Goal: Navigation & Orientation: Find specific page/section

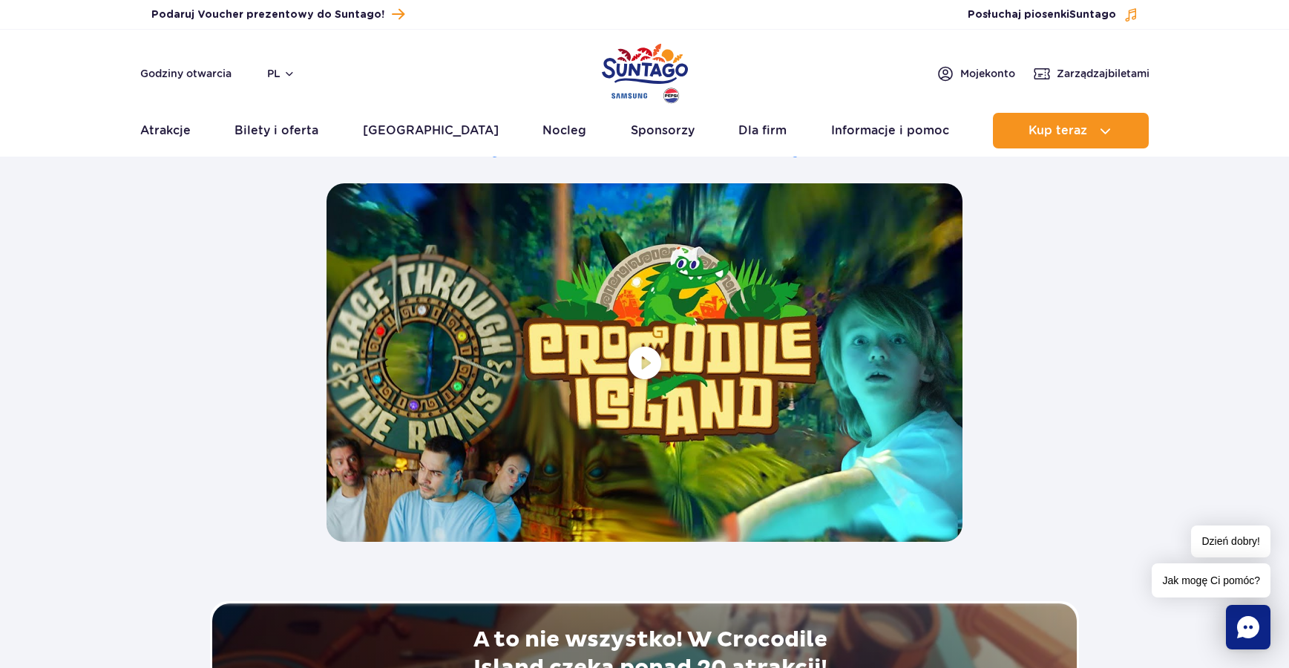
scroll to position [2745, 0]
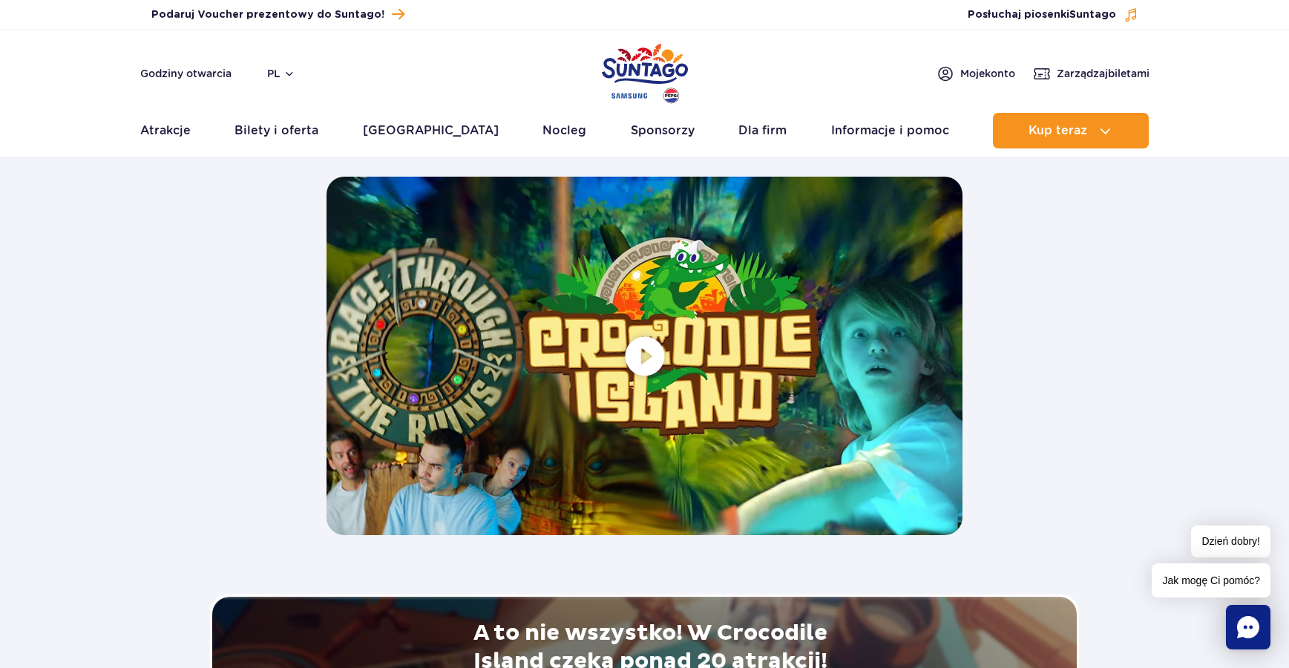
click at [645, 358] on span at bounding box center [644, 356] width 636 height 358
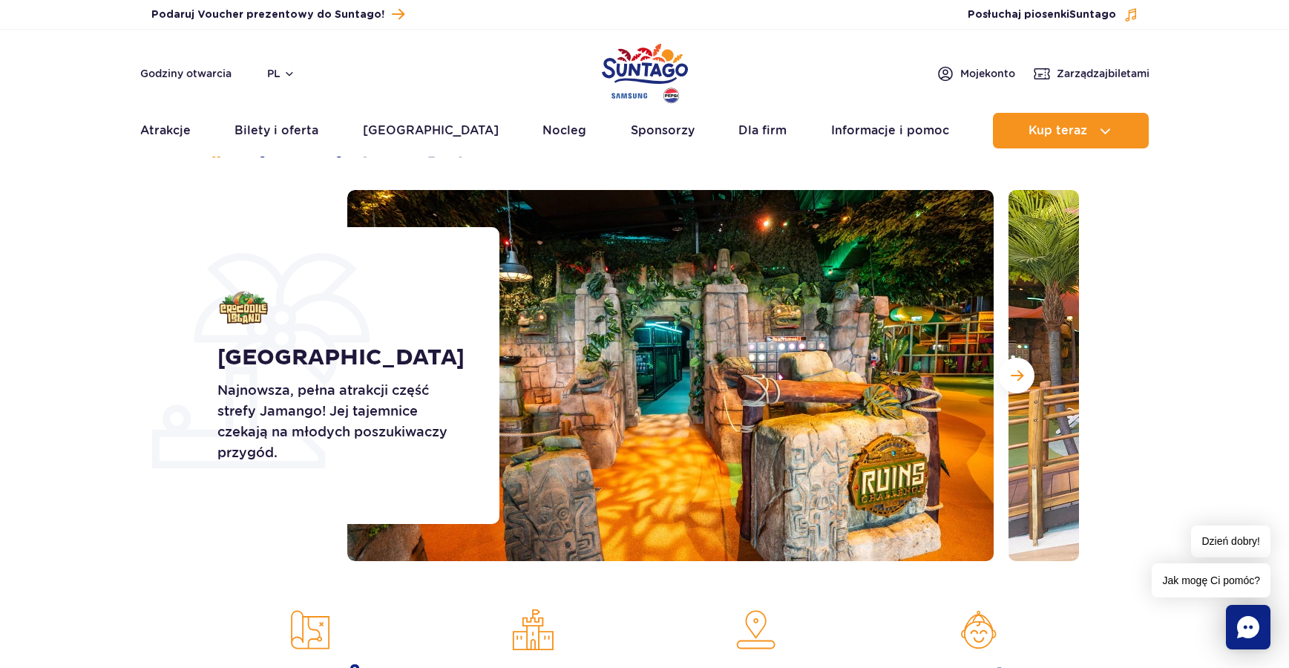
scroll to position [0, 0]
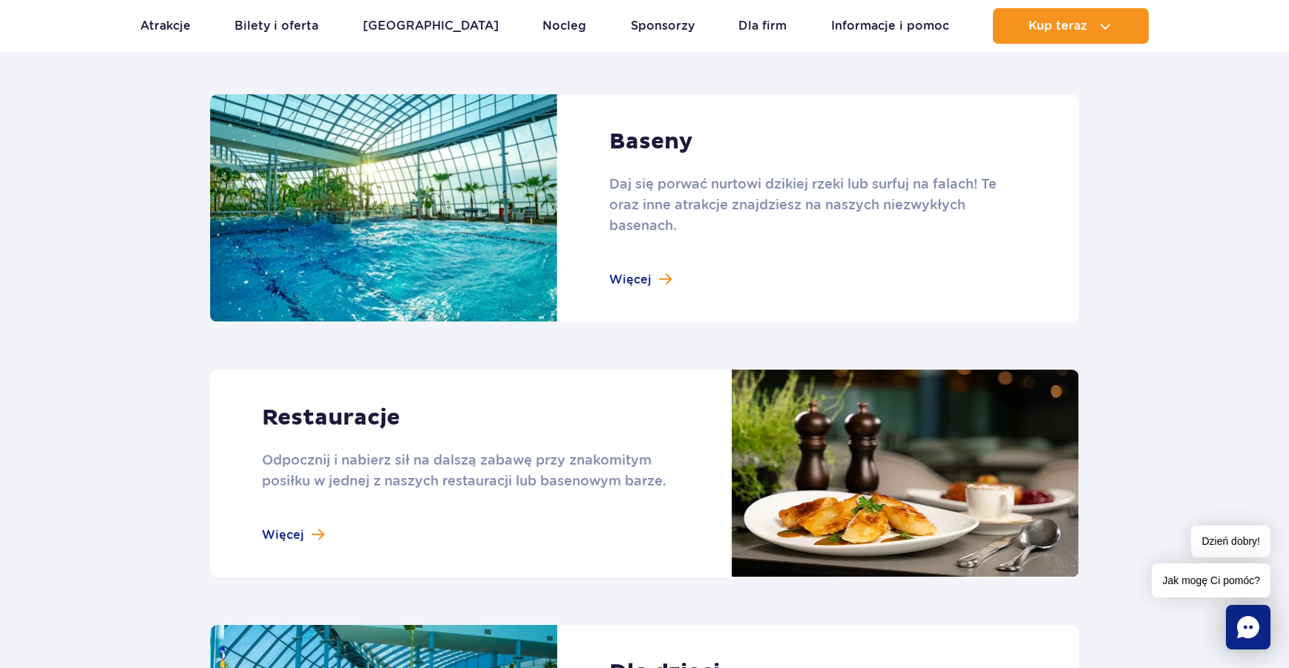
scroll to position [1484, 0]
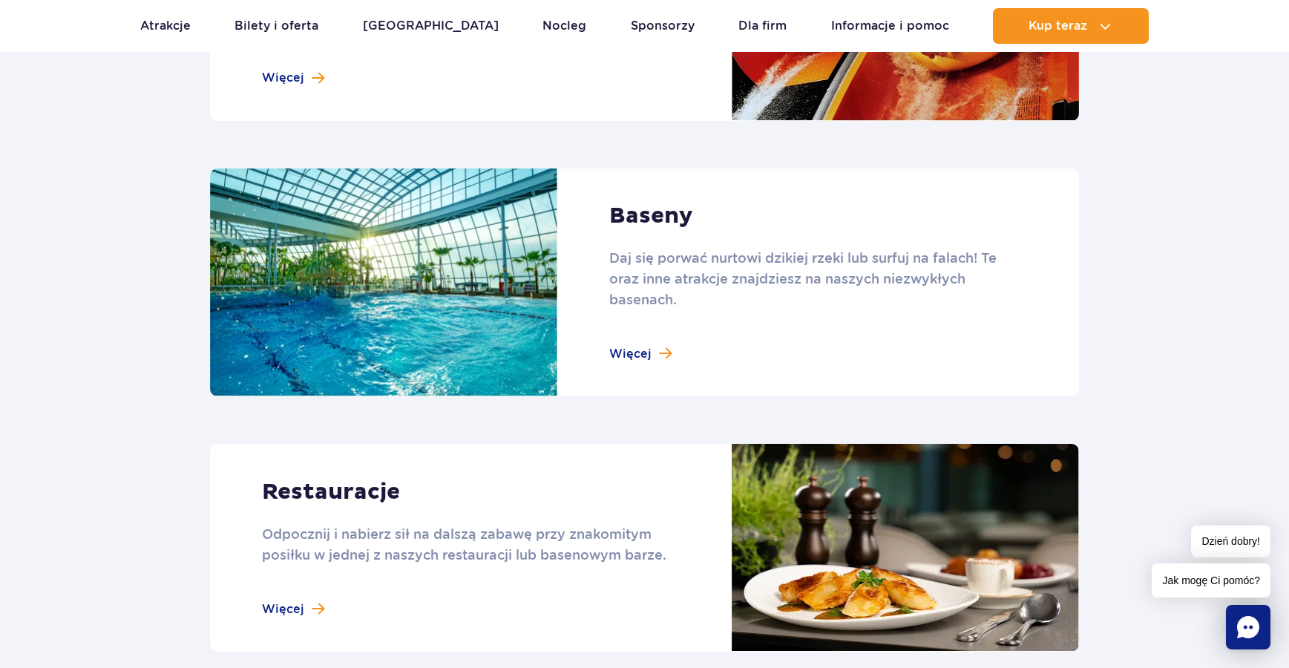
click at [630, 352] on link at bounding box center [644, 282] width 869 height 228
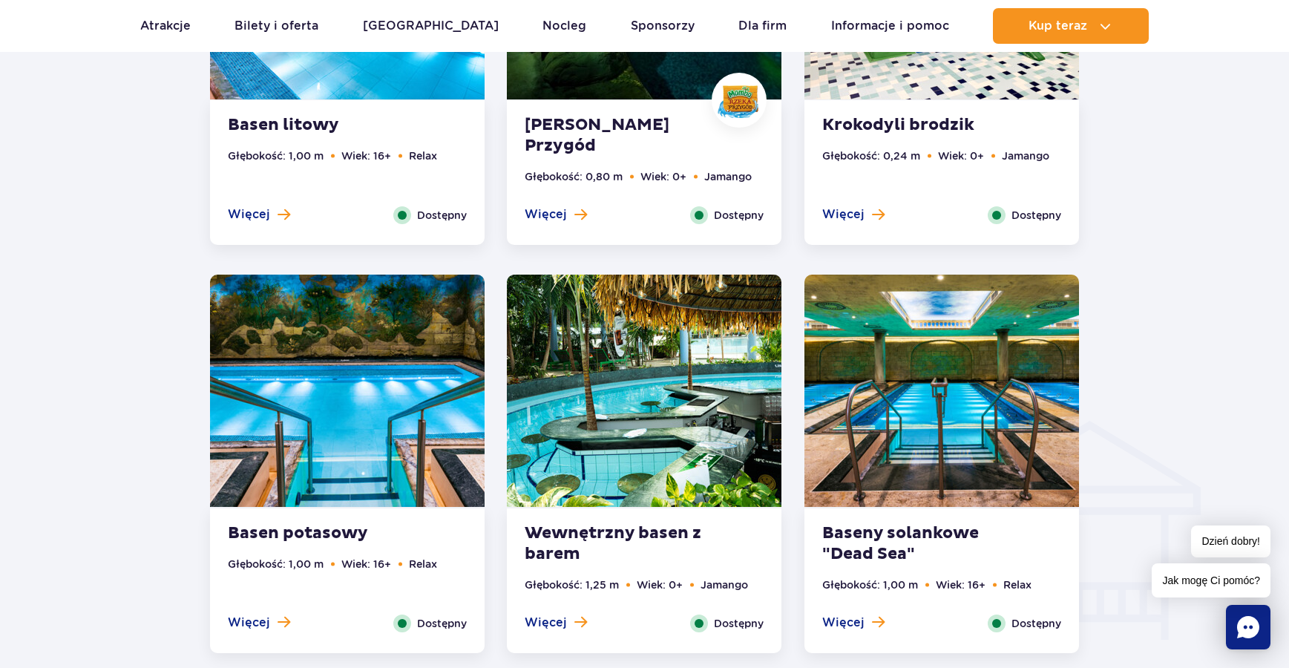
scroll to position [1484, 0]
